Goal: Information Seeking & Learning: Check status

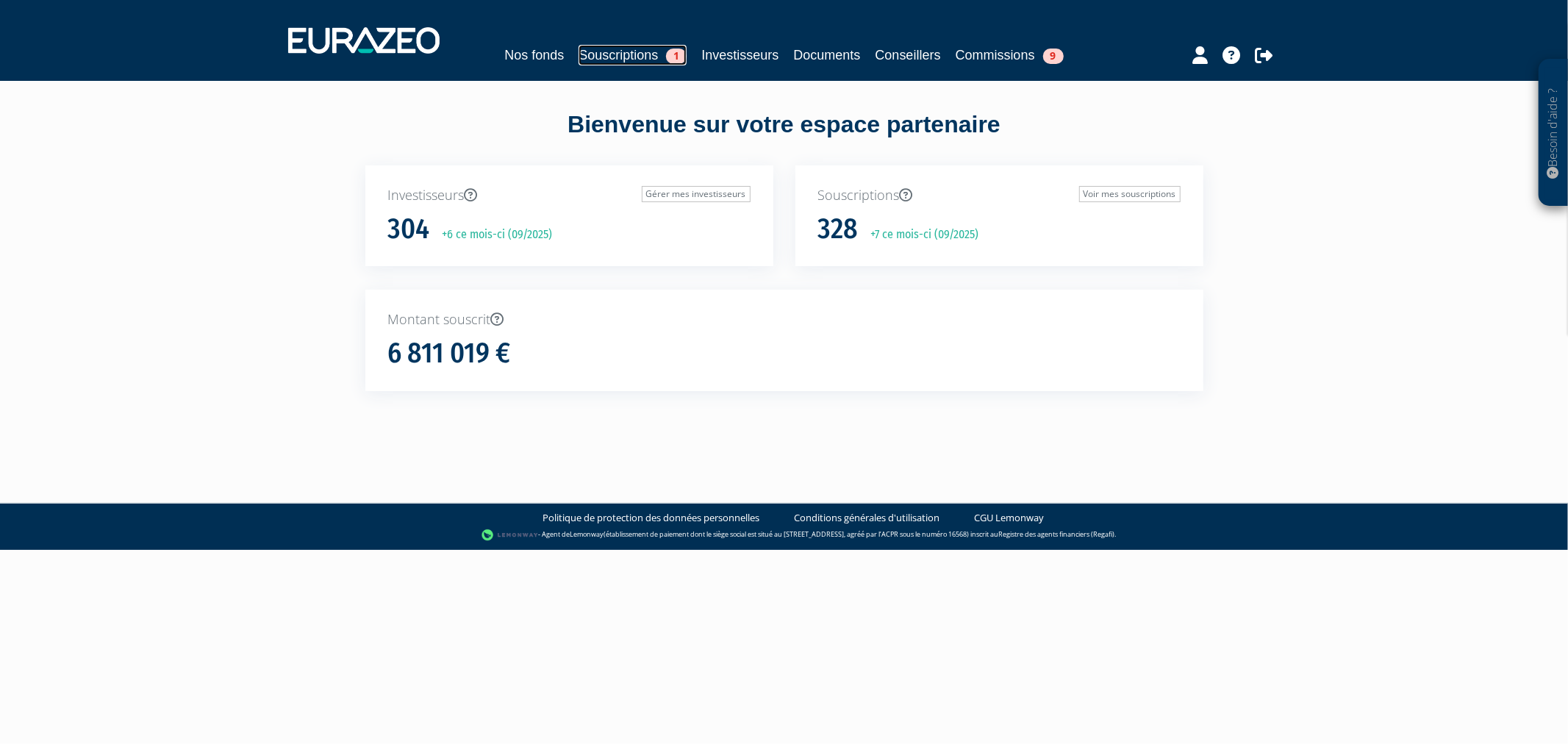
click at [641, 62] on link "Souscriptions 1" at bounding box center [632, 54] width 108 height 21
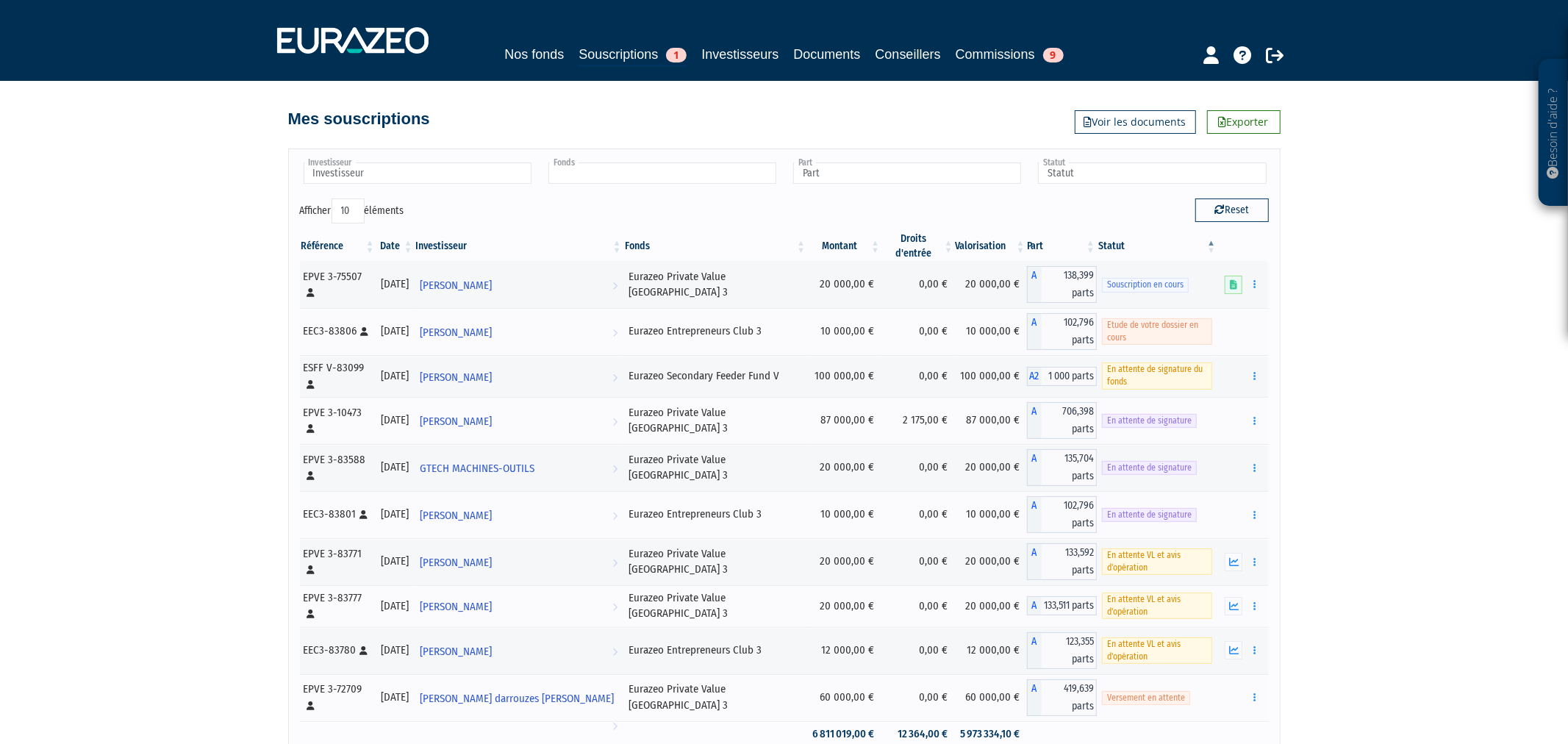
click at [737, 170] on input "text" at bounding box center [662, 173] width 228 height 22
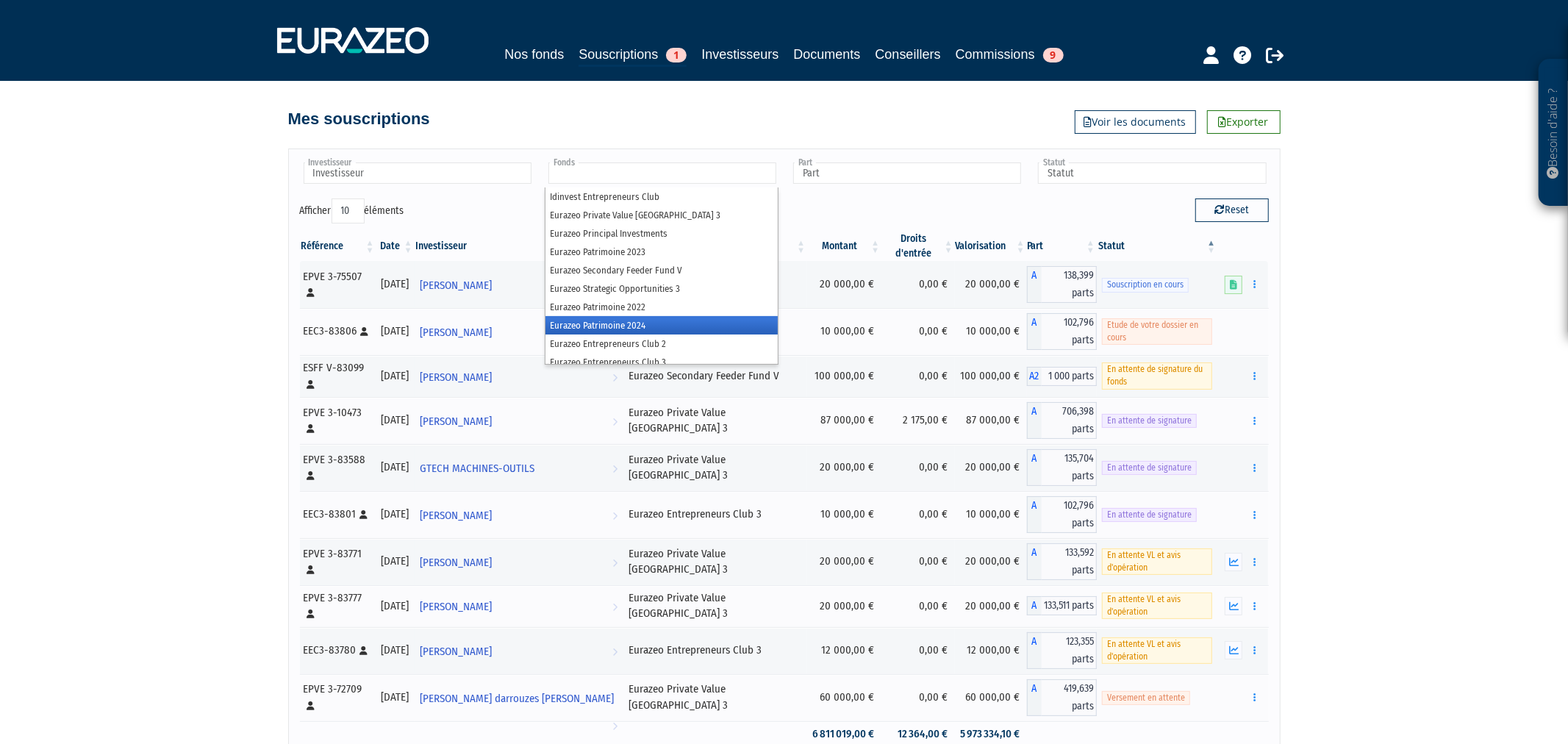
click at [689, 318] on li "Eurazeo Patrimoine 2024" at bounding box center [661, 326] width 232 height 18
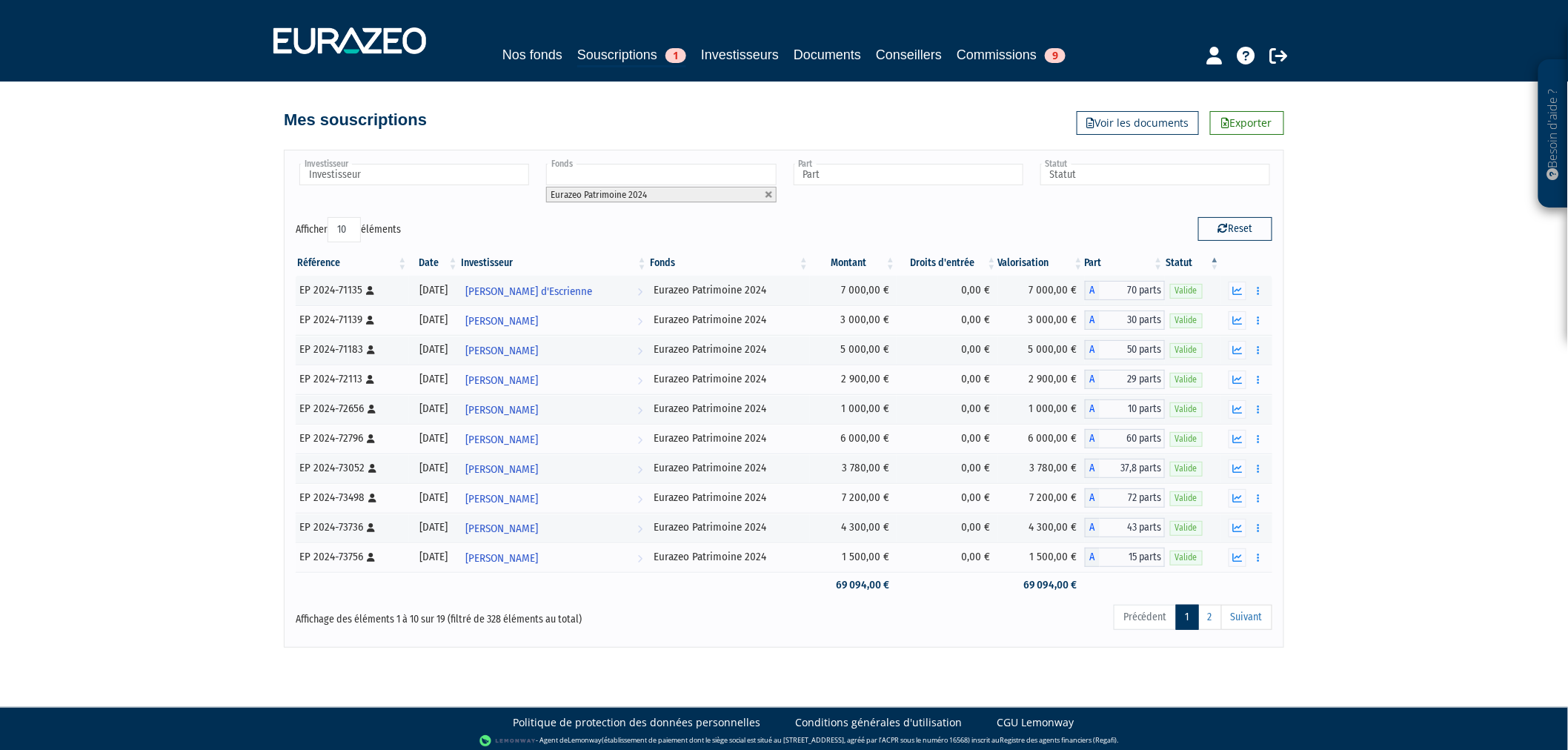
click at [343, 230] on select "10 25 50 100" at bounding box center [344, 230] width 33 height 26
select select "100"
click at [331, 218] on select "10 25 50 100" at bounding box center [344, 230] width 33 height 26
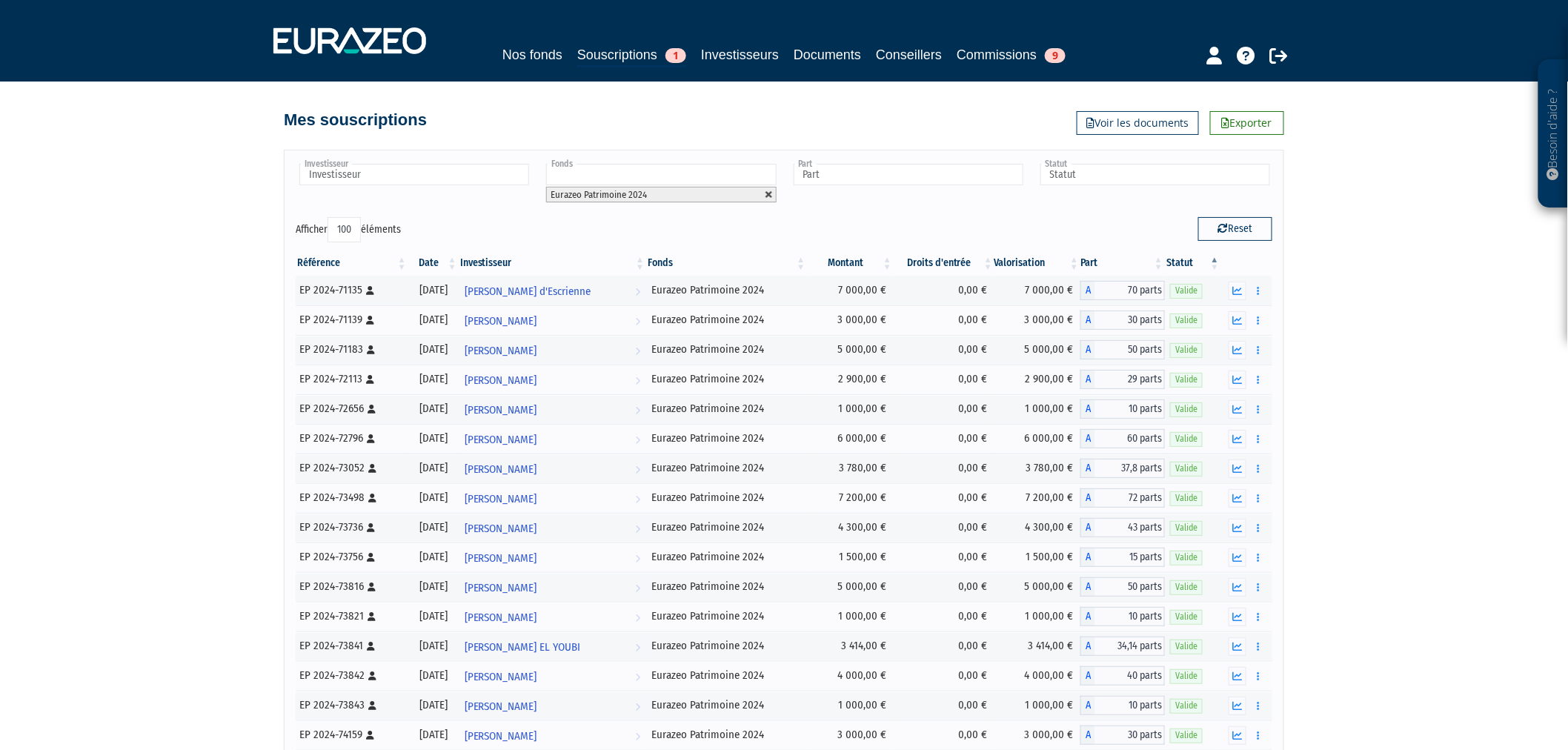
click at [765, 194] on link at bounding box center [770, 195] width 9 height 9
type input "Fonds"
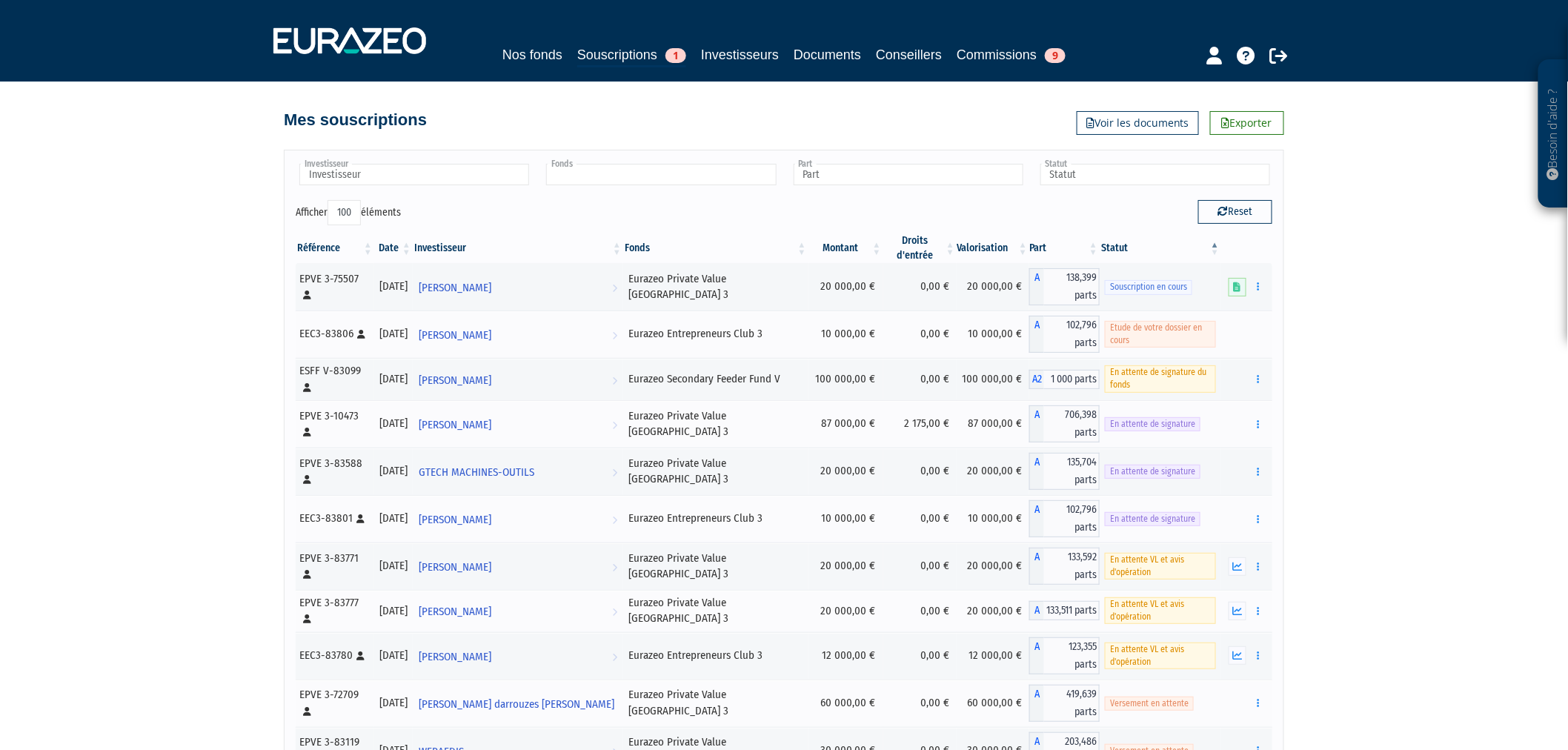
click at [753, 180] on input "text" at bounding box center [660, 175] width 229 height 22
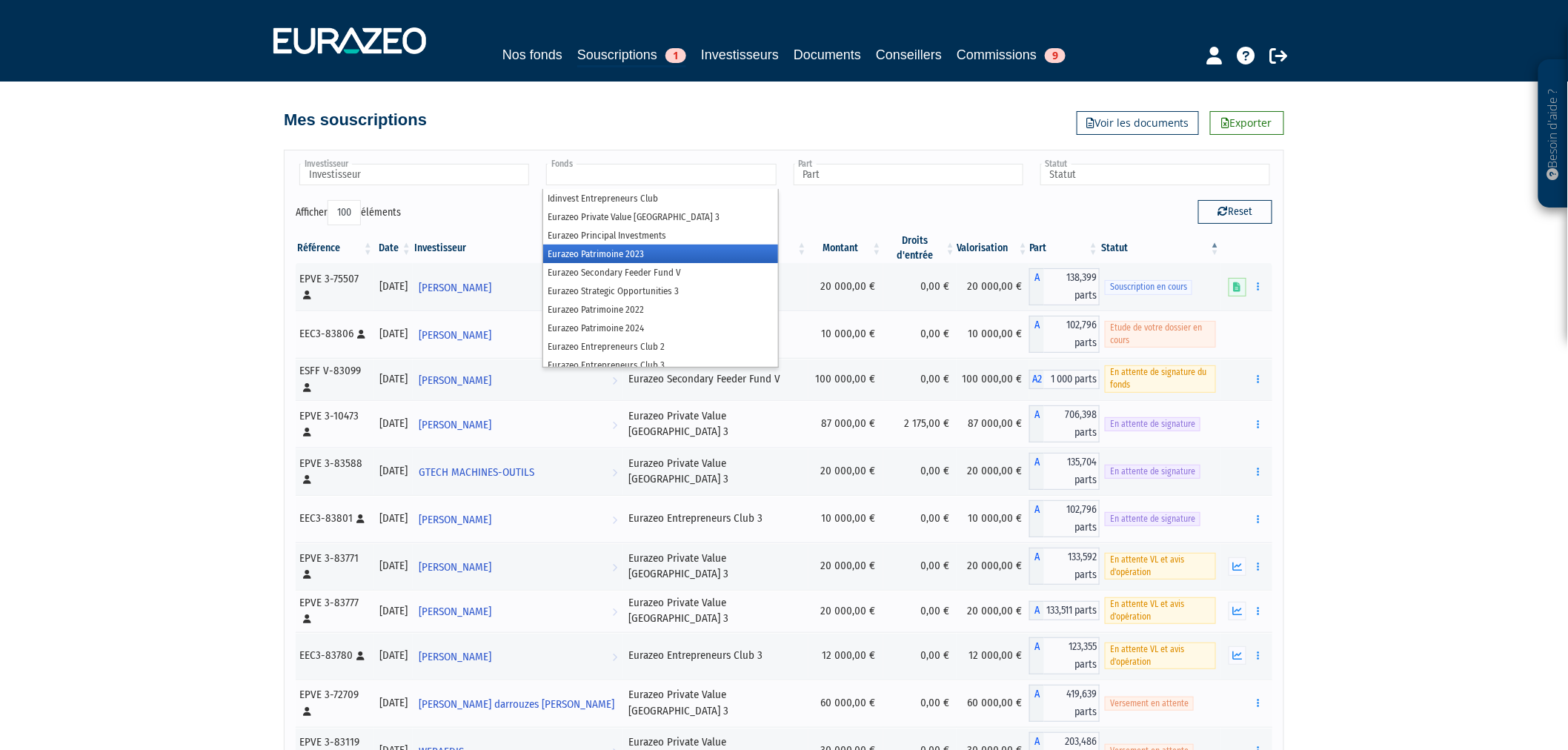
click at [731, 252] on li "Eurazeo Patrimoine 2023" at bounding box center [660, 253] width 234 height 18
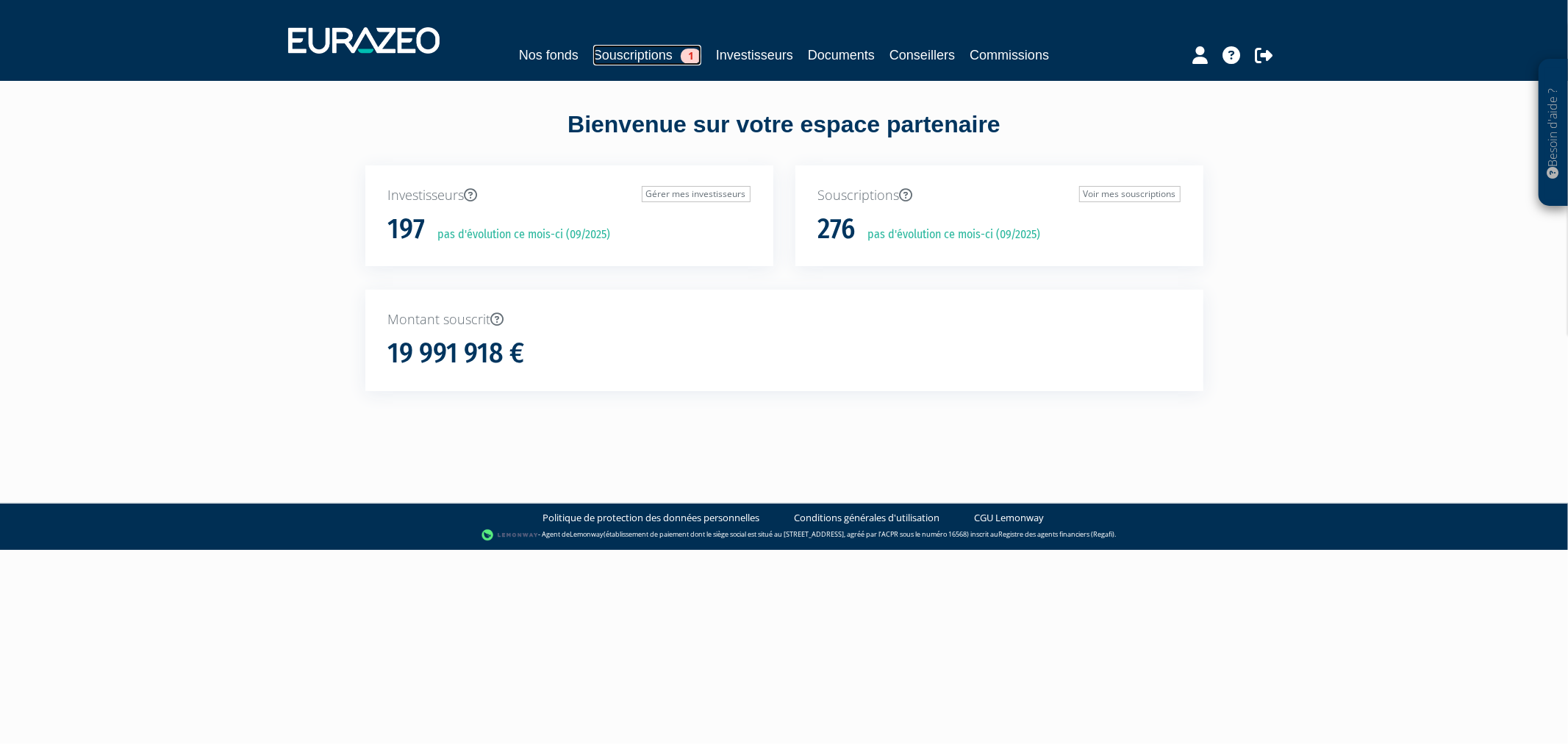
click at [593, 49] on link "Souscriptions 1" at bounding box center [647, 54] width 108 height 21
click at [762, 60] on link "Investisseurs" at bounding box center [755, 54] width 77 height 21
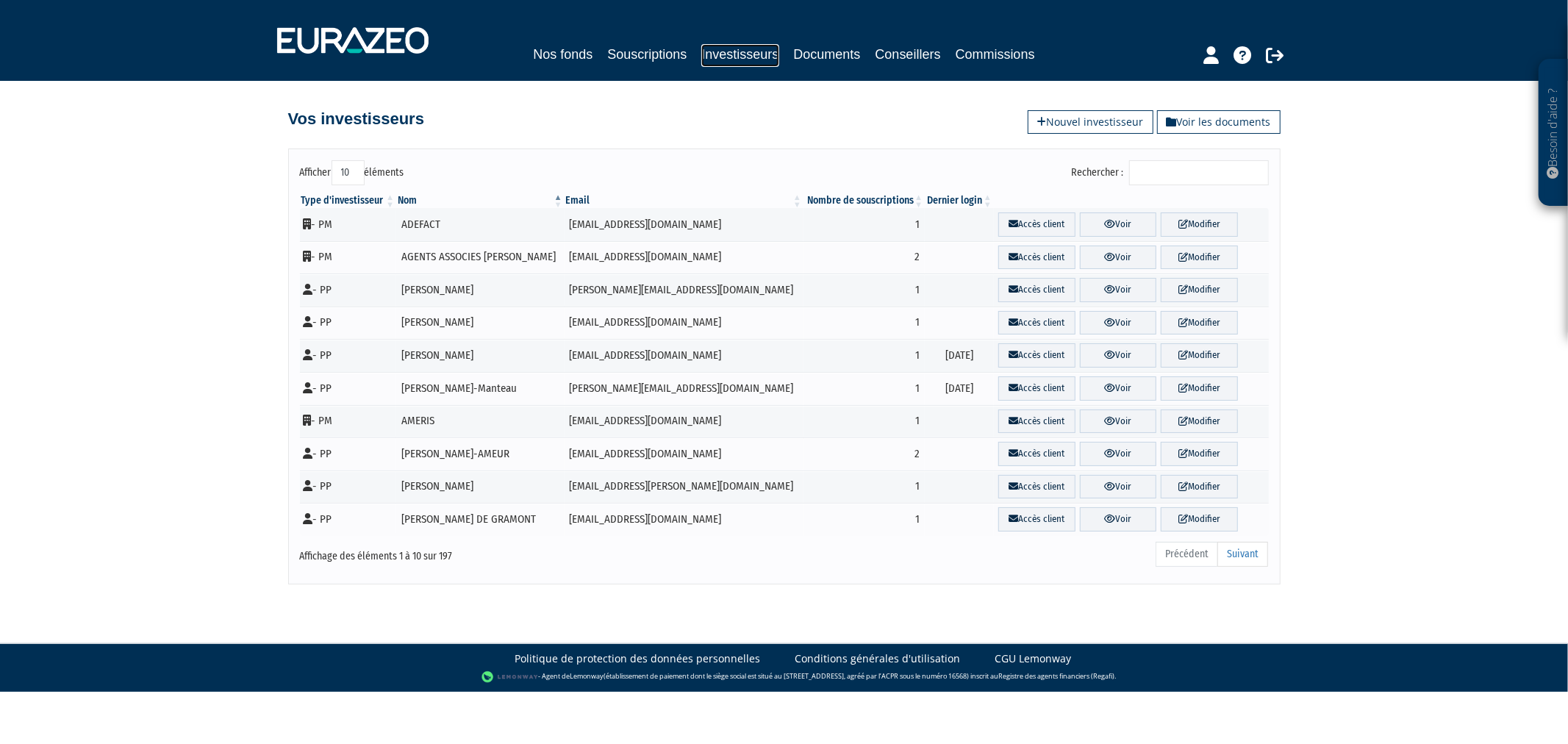
click at [762, 60] on link "Investisseurs" at bounding box center [739, 55] width 77 height 23
click at [1154, 172] on input "Rechercher :" at bounding box center [1199, 173] width 140 height 25
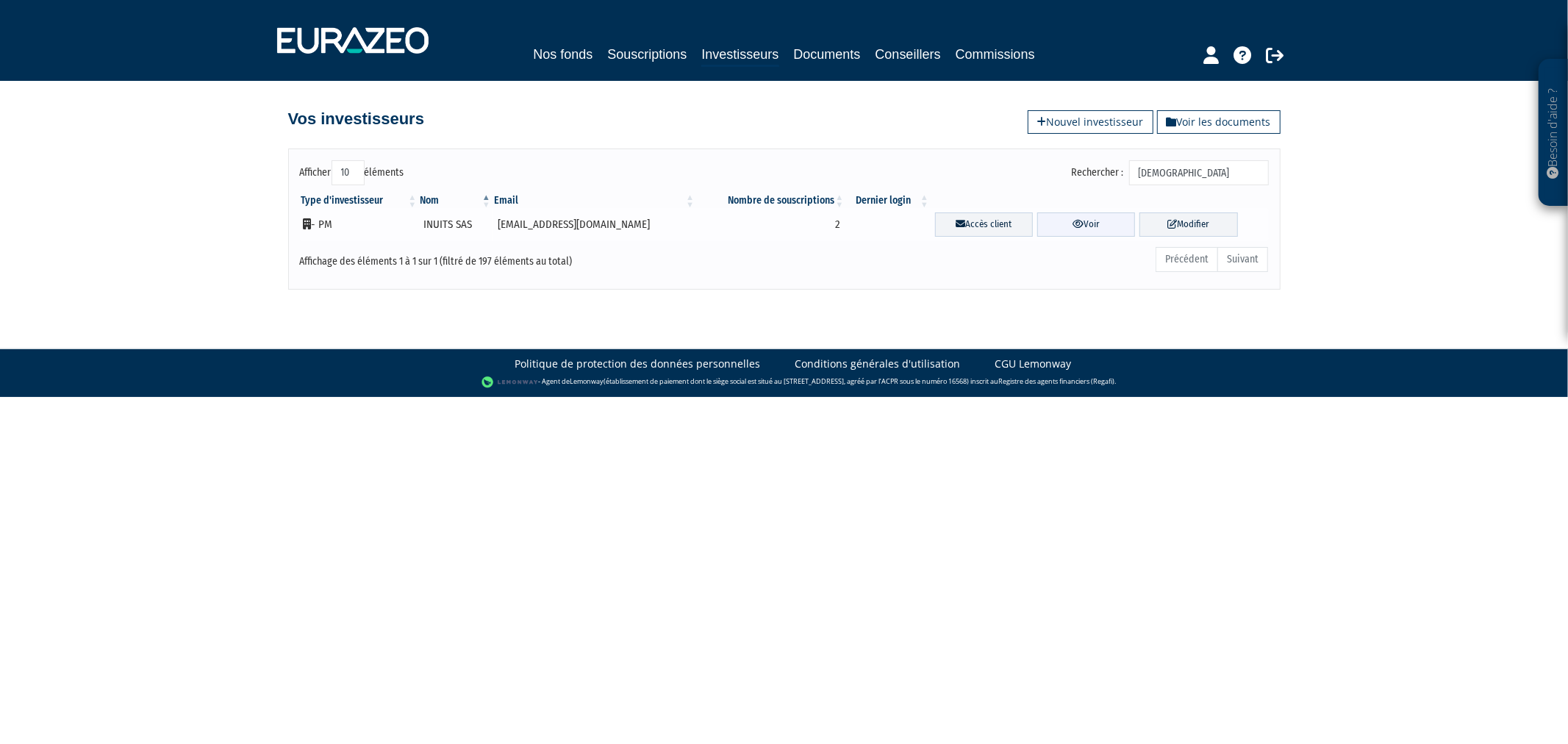
type input "inuit"
click at [1073, 223] on icon at bounding box center [1078, 224] width 11 height 10
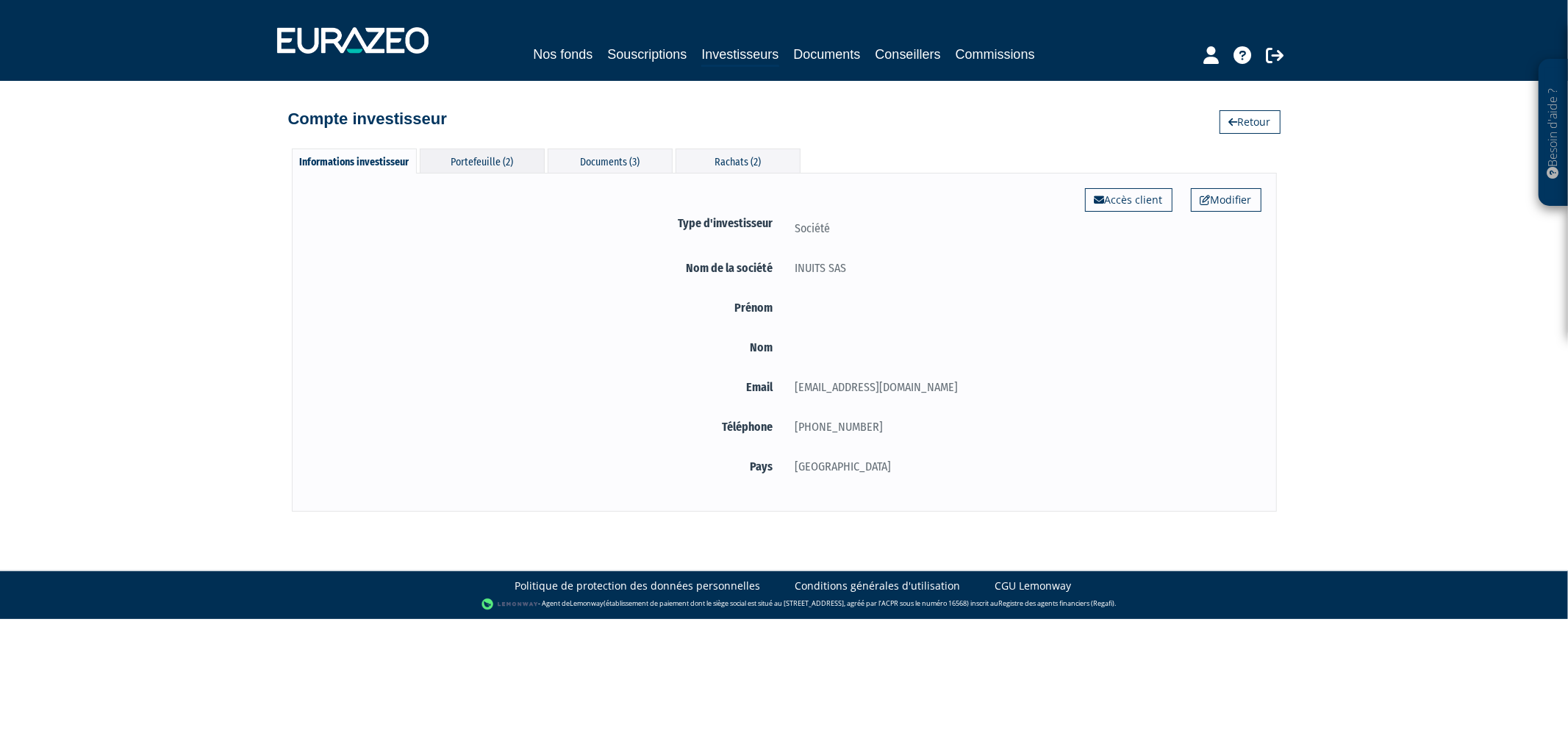
click at [518, 157] on div "Portefeuille (2)" at bounding box center [482, 161] width 125 height 24
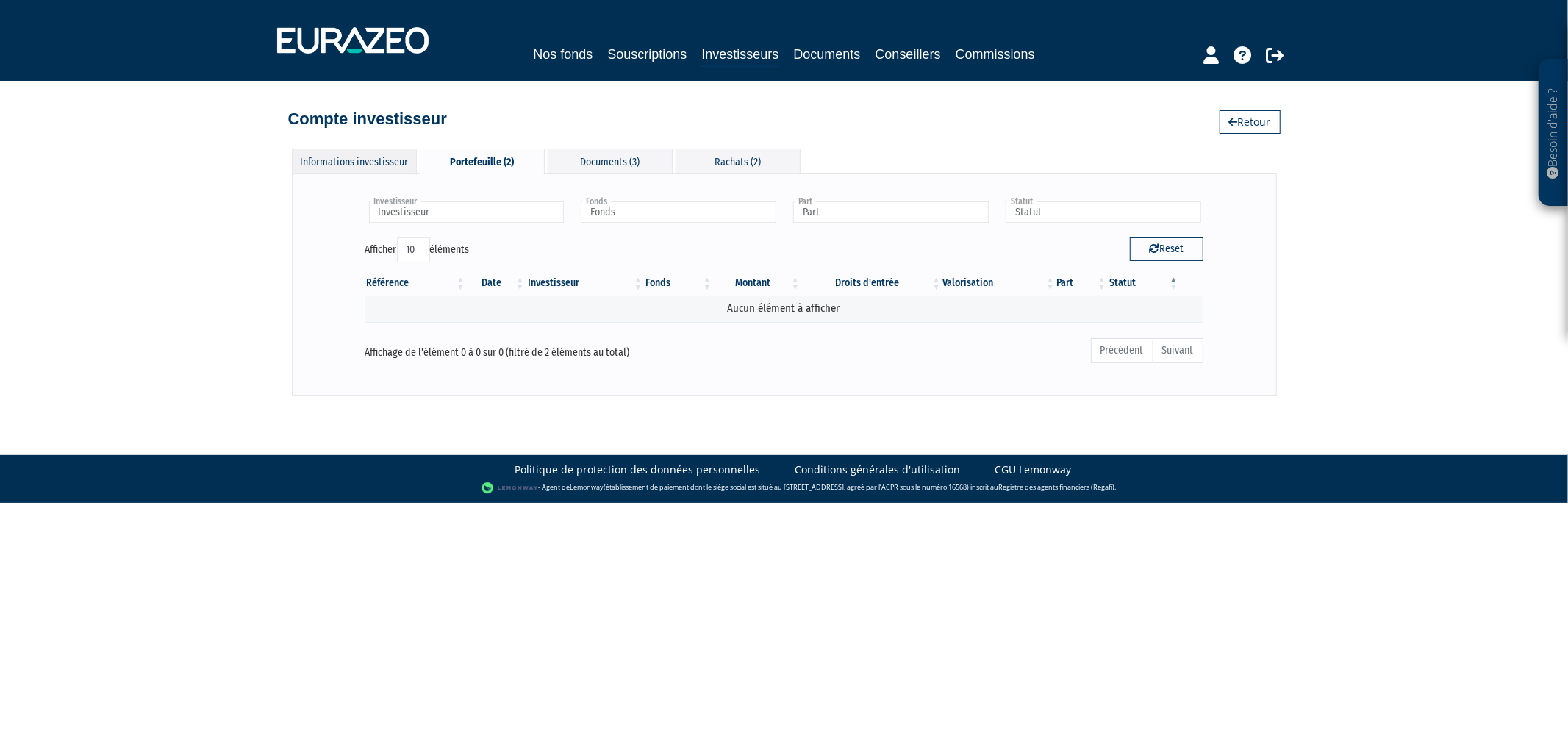
click at [371, 168] on div "Informations investisseur" at bounding box center [355, 161] width 125 height 24
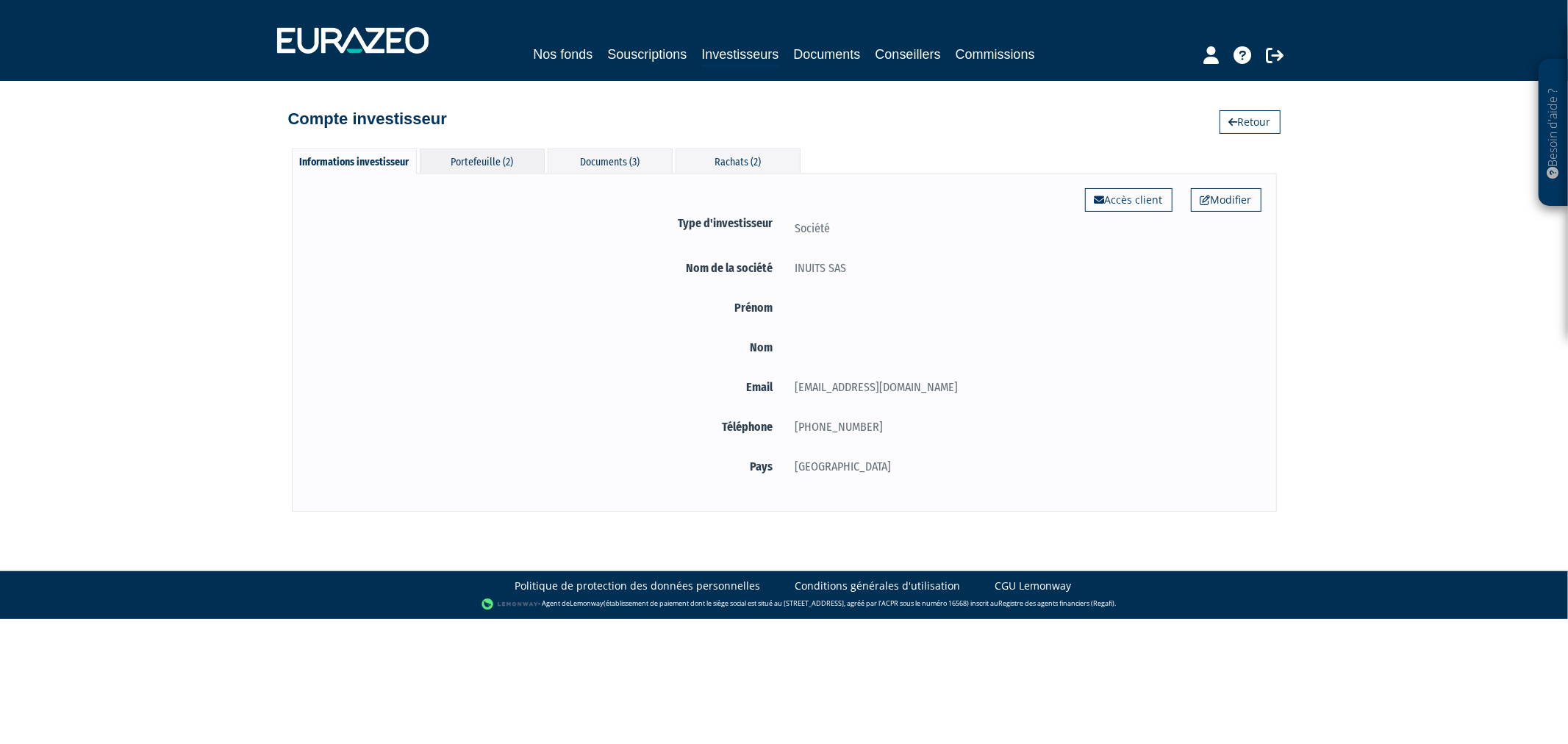
click at [456, 151] on div "Portefeuille (2)" at bounding box center [482, 161] width 125 height 24
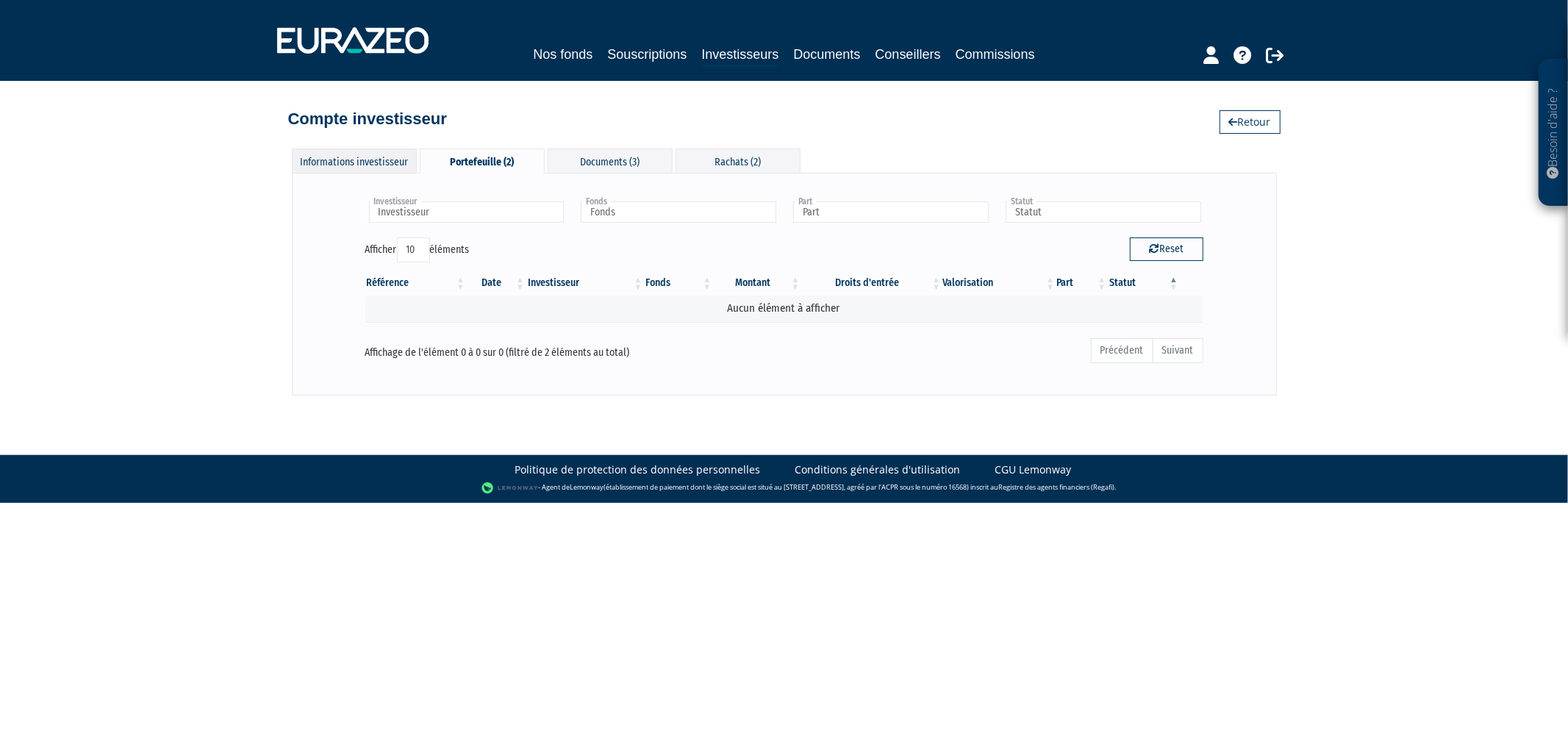
click at [366, 151] on div "Informations investisseur" at bounding box center [355, 161] width 125 height 24
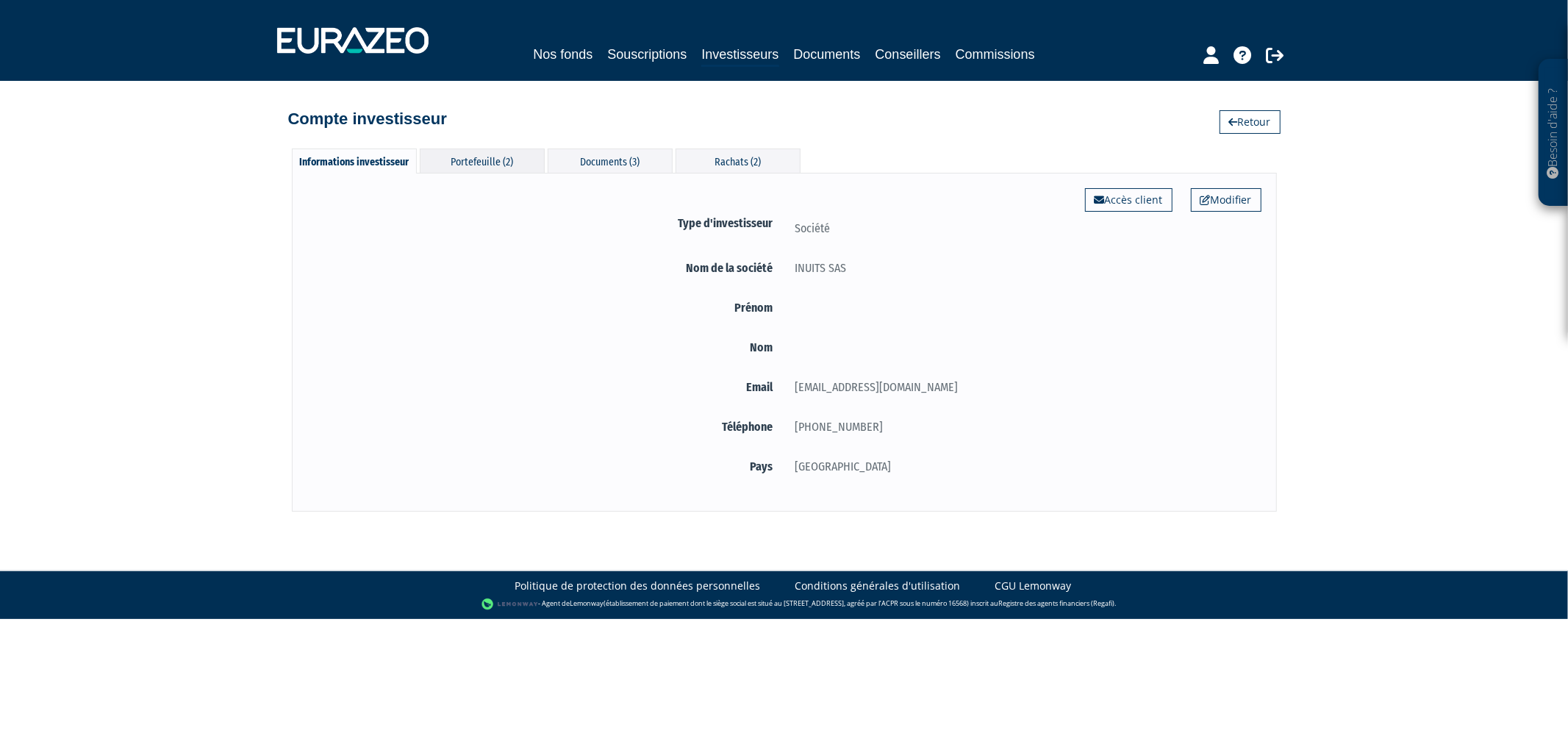
click at [478, 163] on div "Portefeuille (2)" at bounding box center [482, 161] width 125 height 24
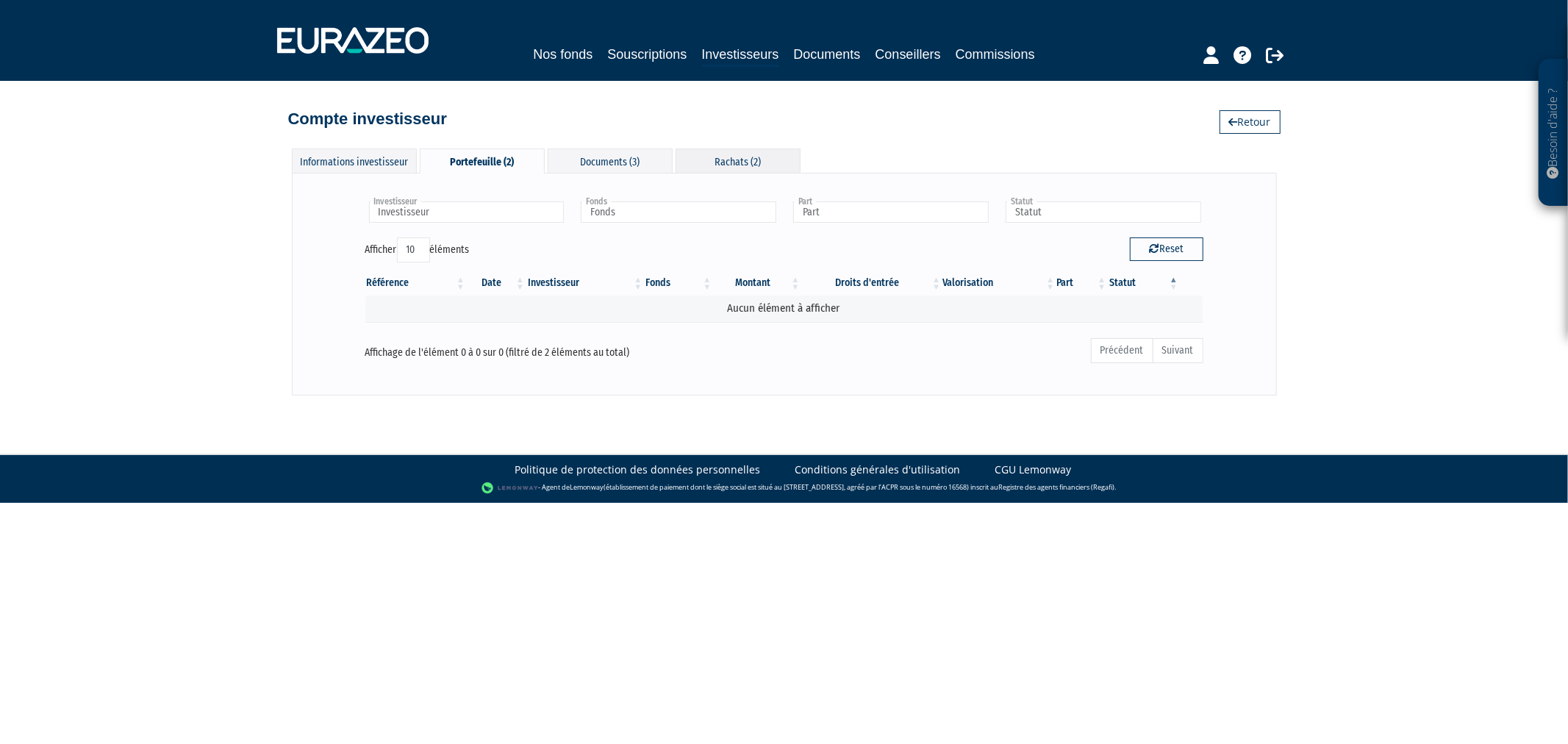
click at [779, 161] on div "Rachats (2)" at bounding box center [738, 161] width 125 height 24
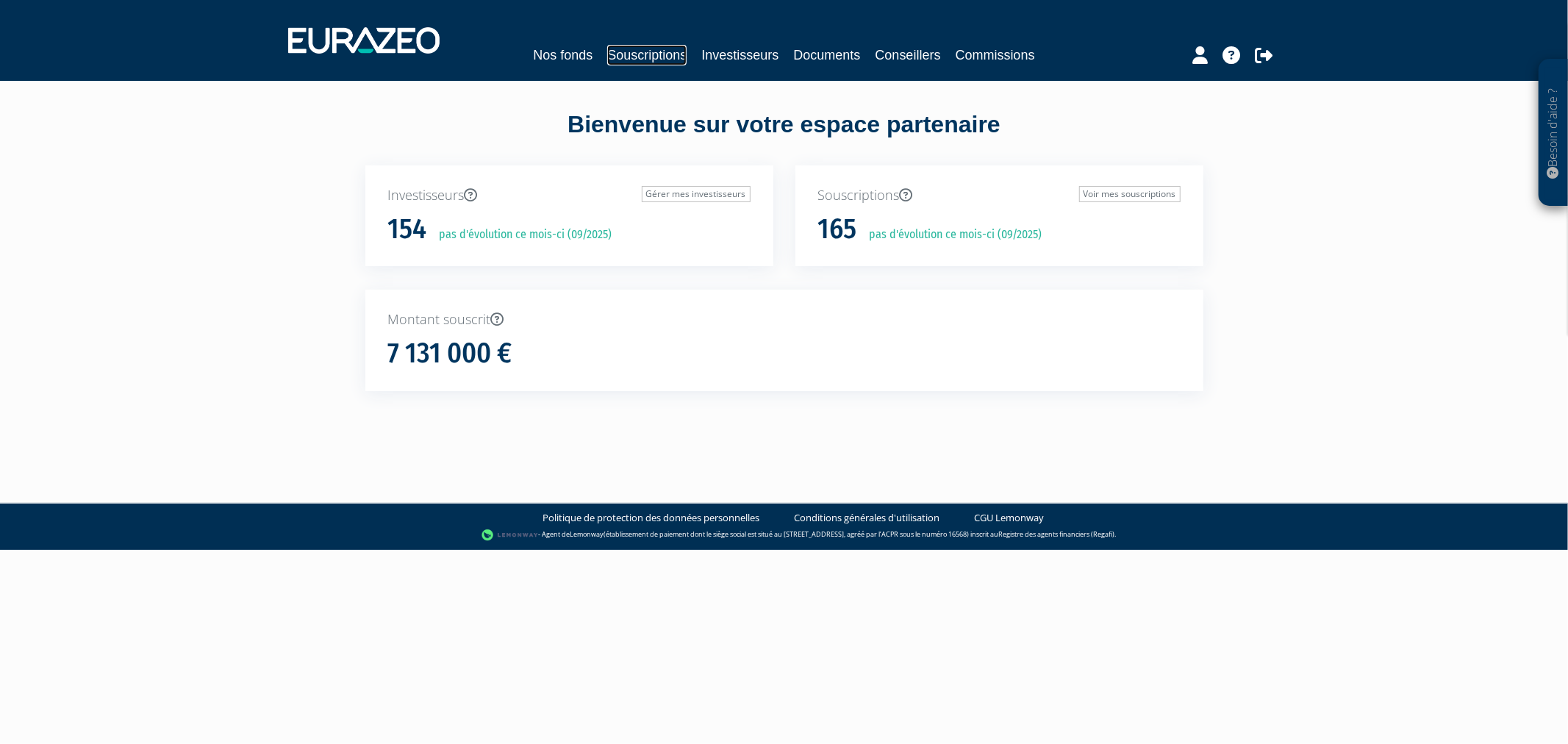
click at [608, 60] on link "Souscriptions" at bounding box center [648, 54] width 80 height 21
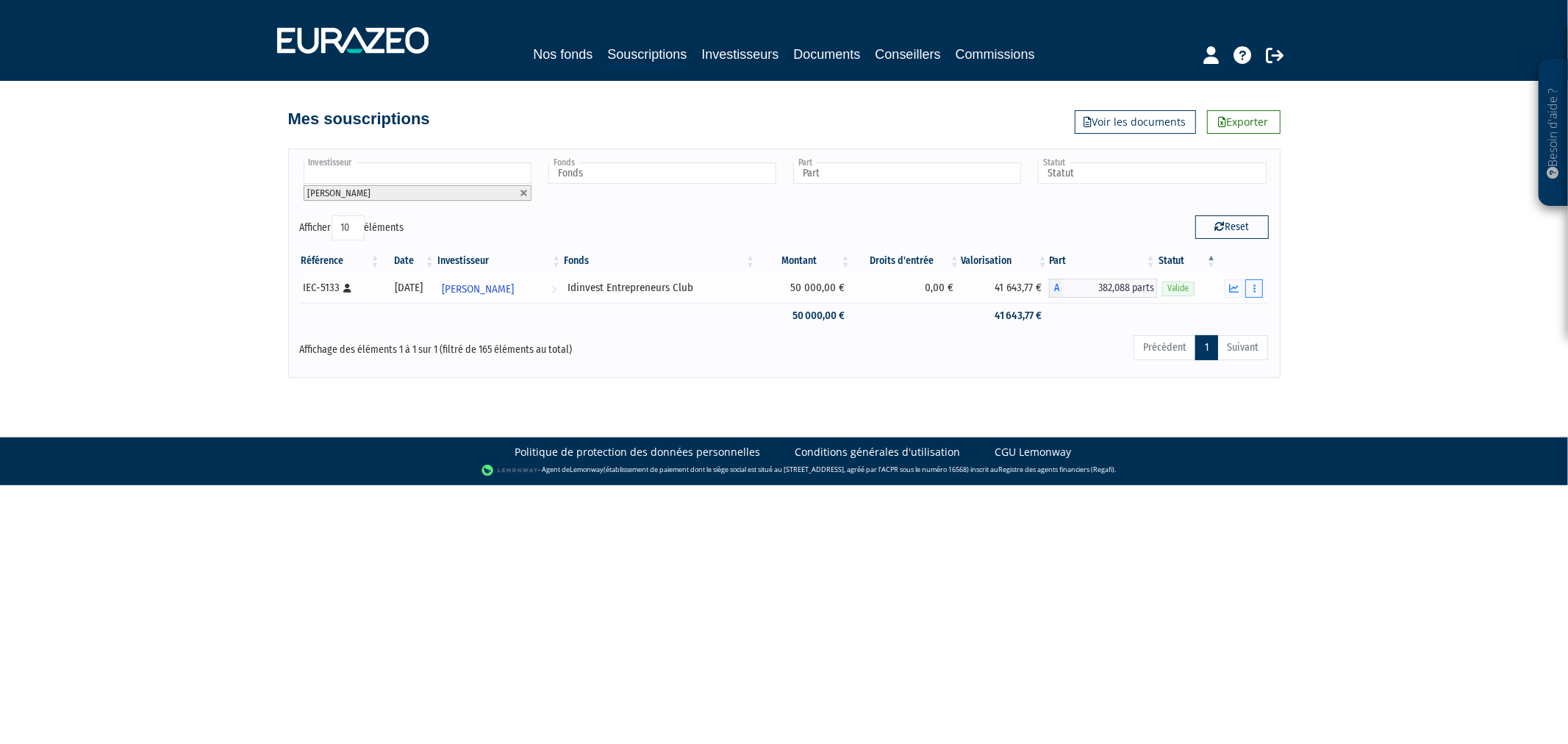
click at [1257, 290] on button "button" at bounding box center [1253, 289] width 17 height 18
click at [1213, 365] on link "Historique de rachat(s)" at bounding box center [1198, 370] width 122 height 24
